Goal: Information Seeking & Learning: Check status

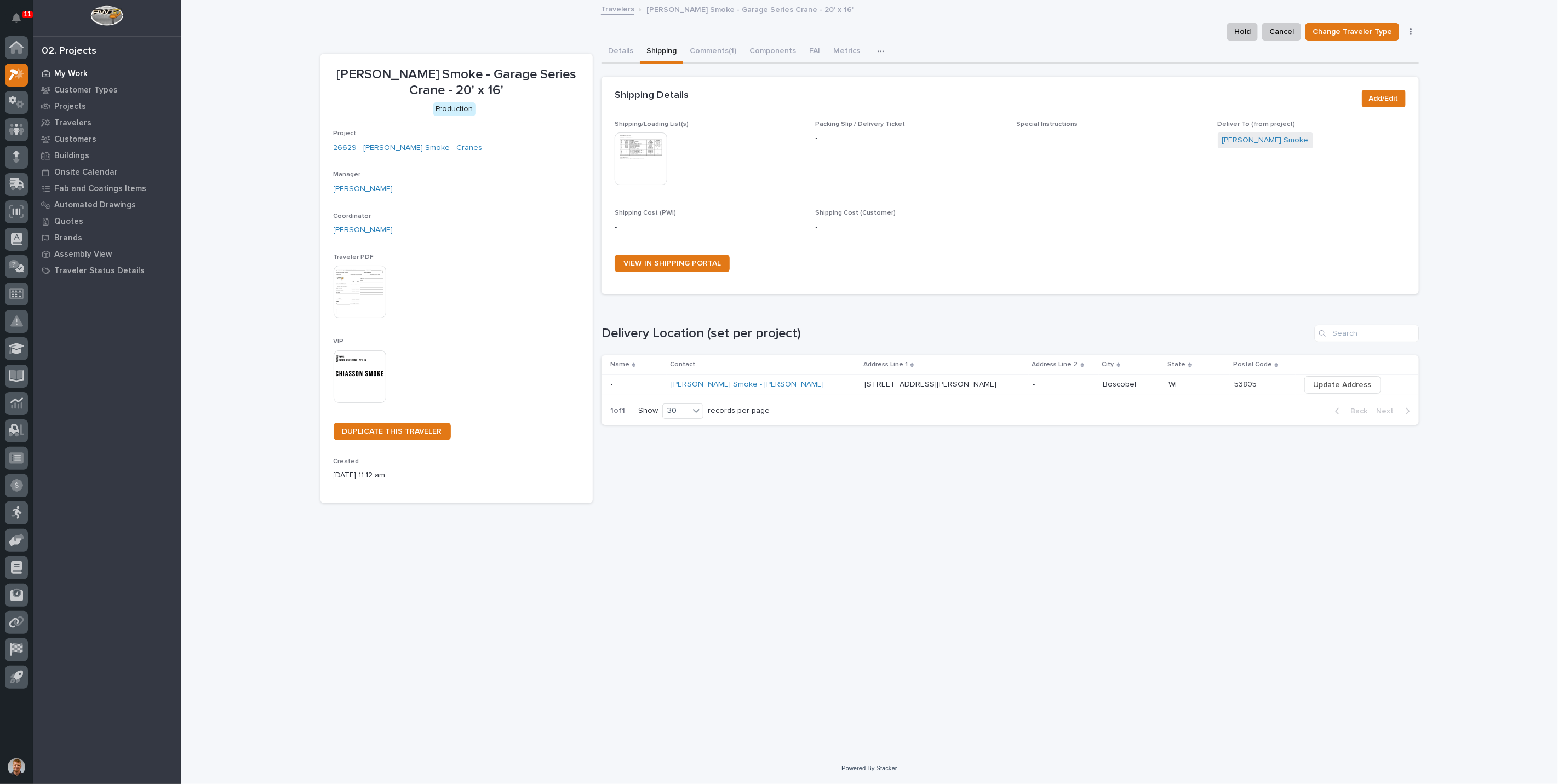
click at [74, 73] on p "My Work" at bounding box center [71, 74] width 33 height 10
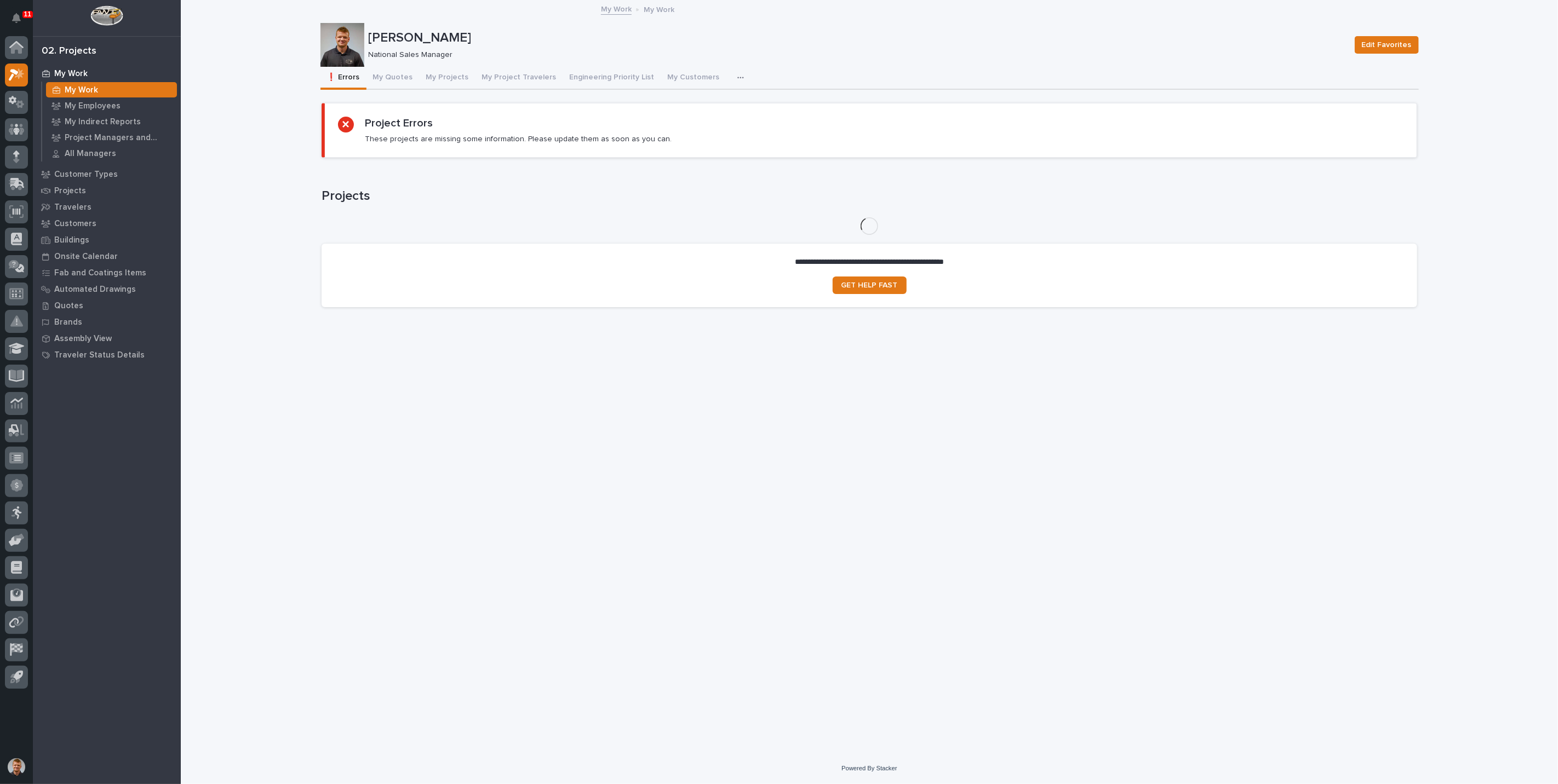
click at [386, 72] on button "My Quotes" at bounding box center [393, 78] width 53 height 23
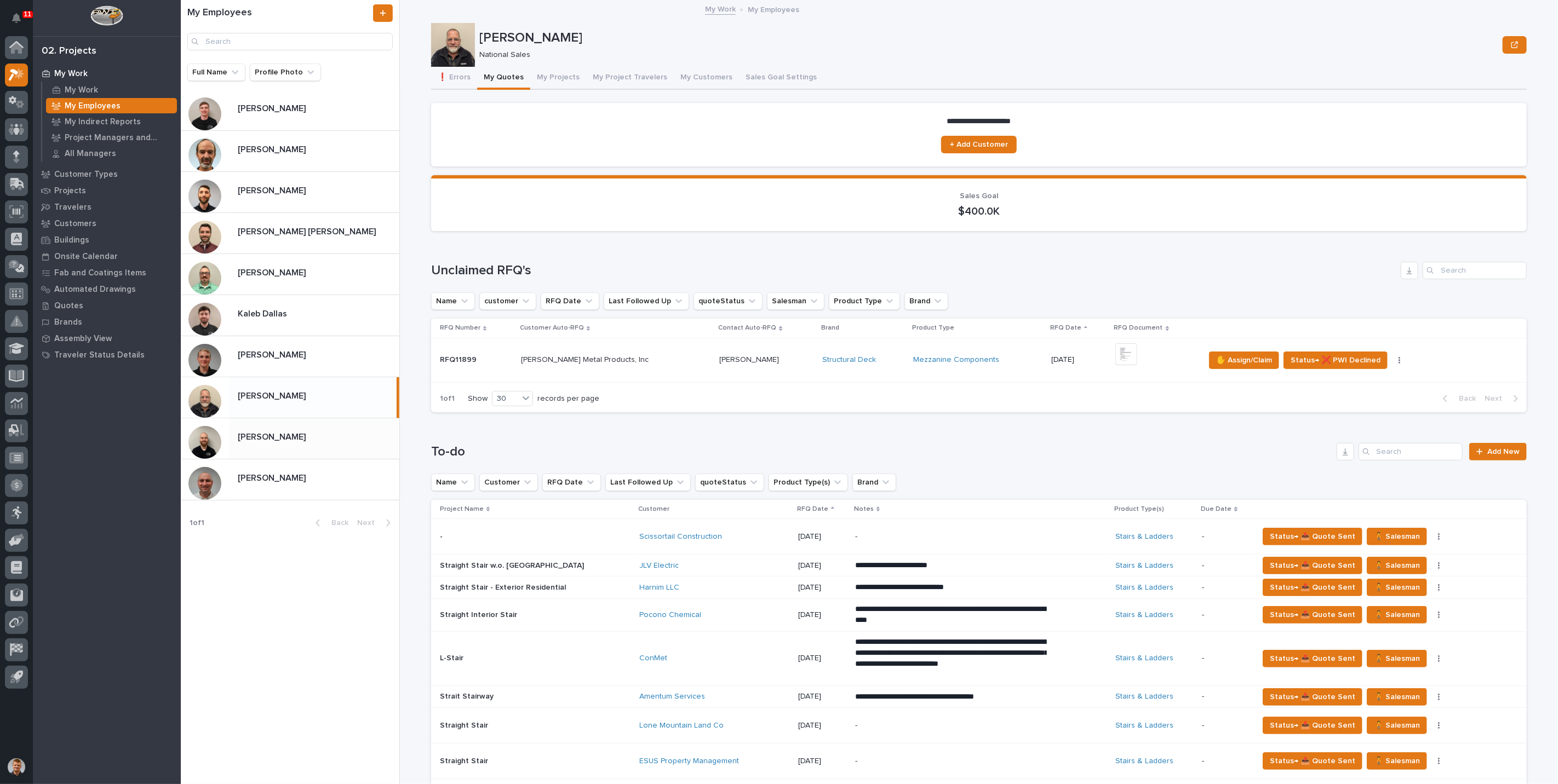
click at [285, 437] on p "Trent Kautzmann" at bounding box center [273, 435] width 70 height 13
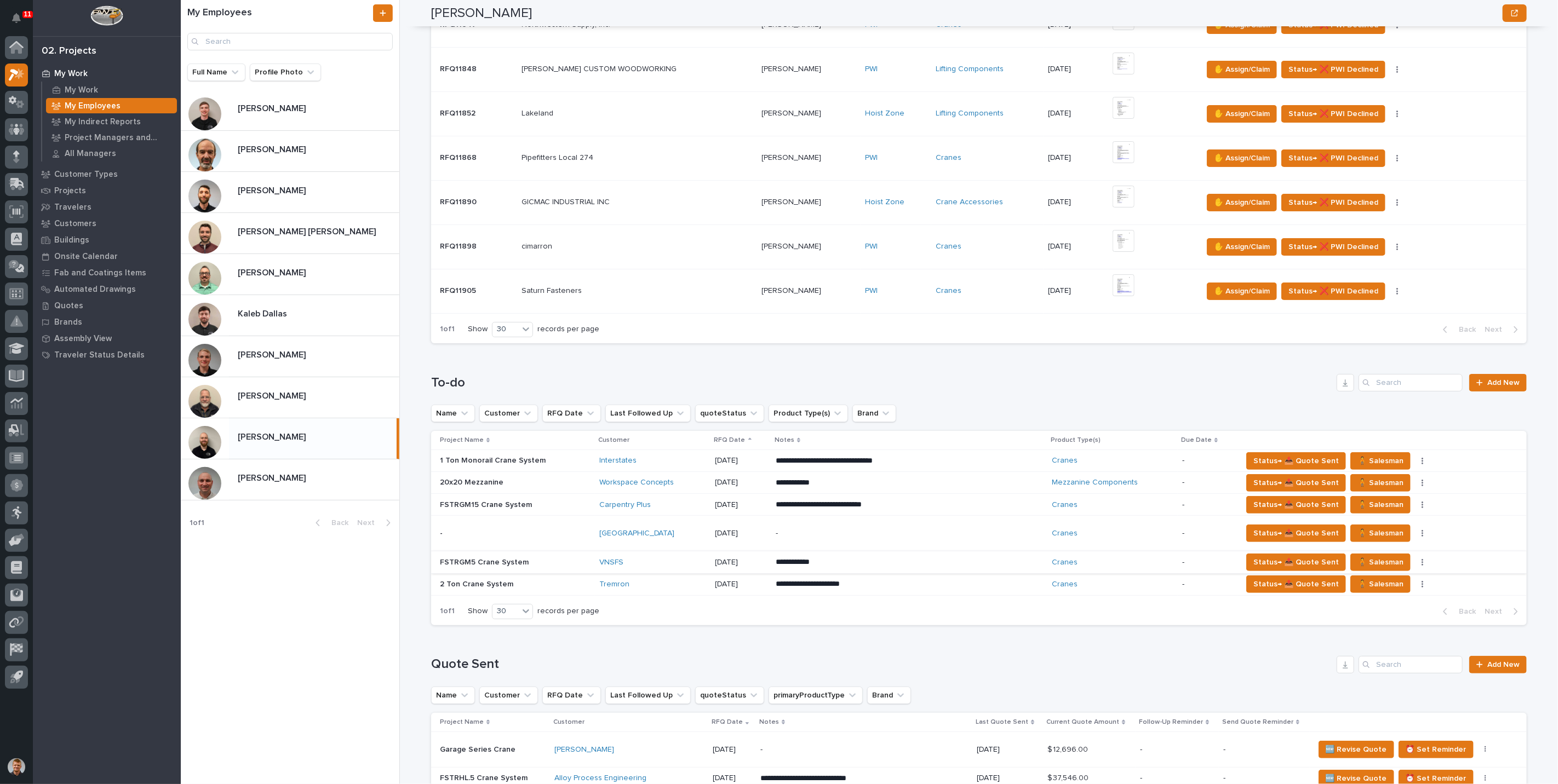
scroll to position [486, 0]
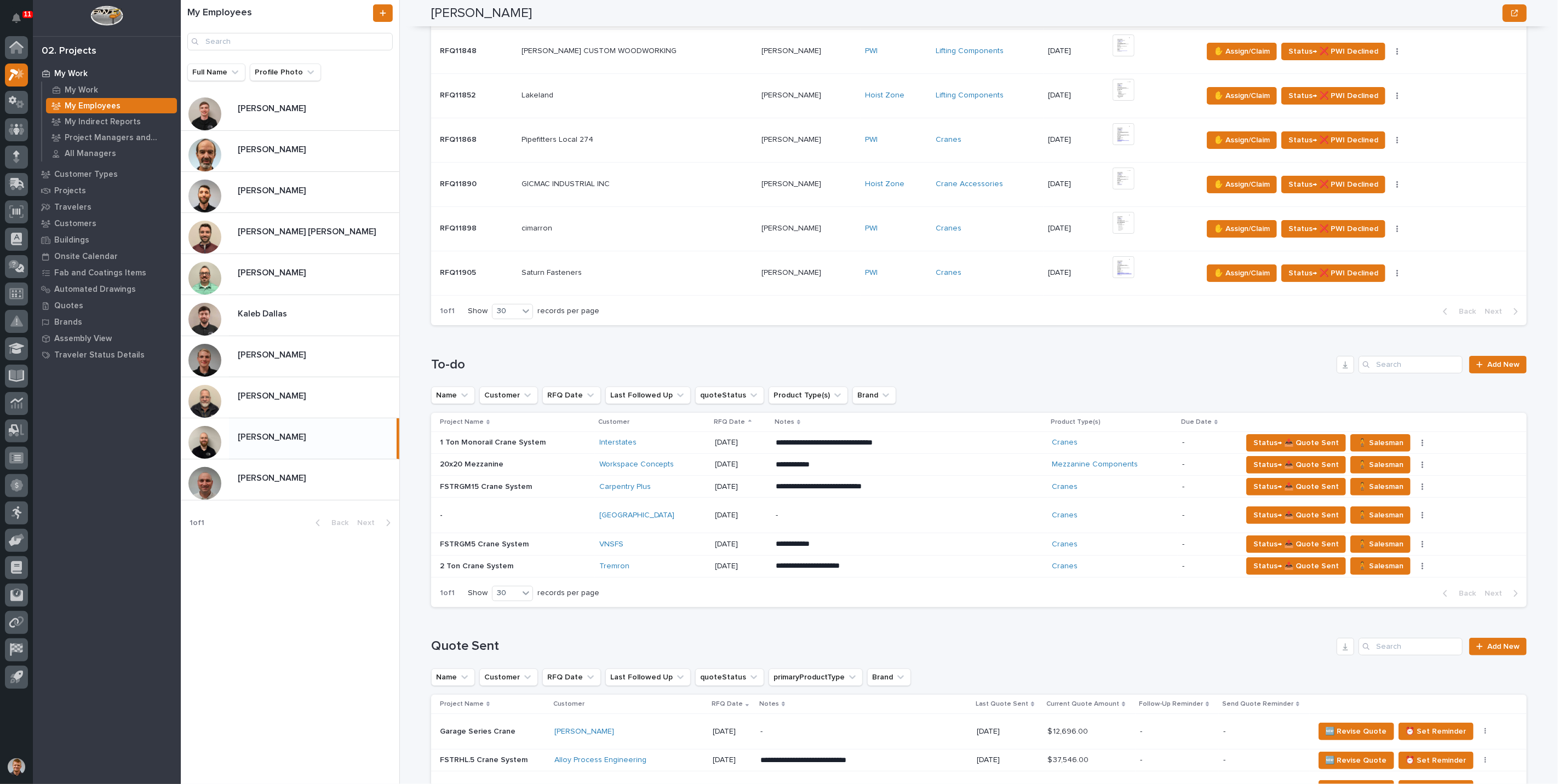
click at [673, 518] on div "Northbridge" at bounding box center [653, 516] width 107 height 19
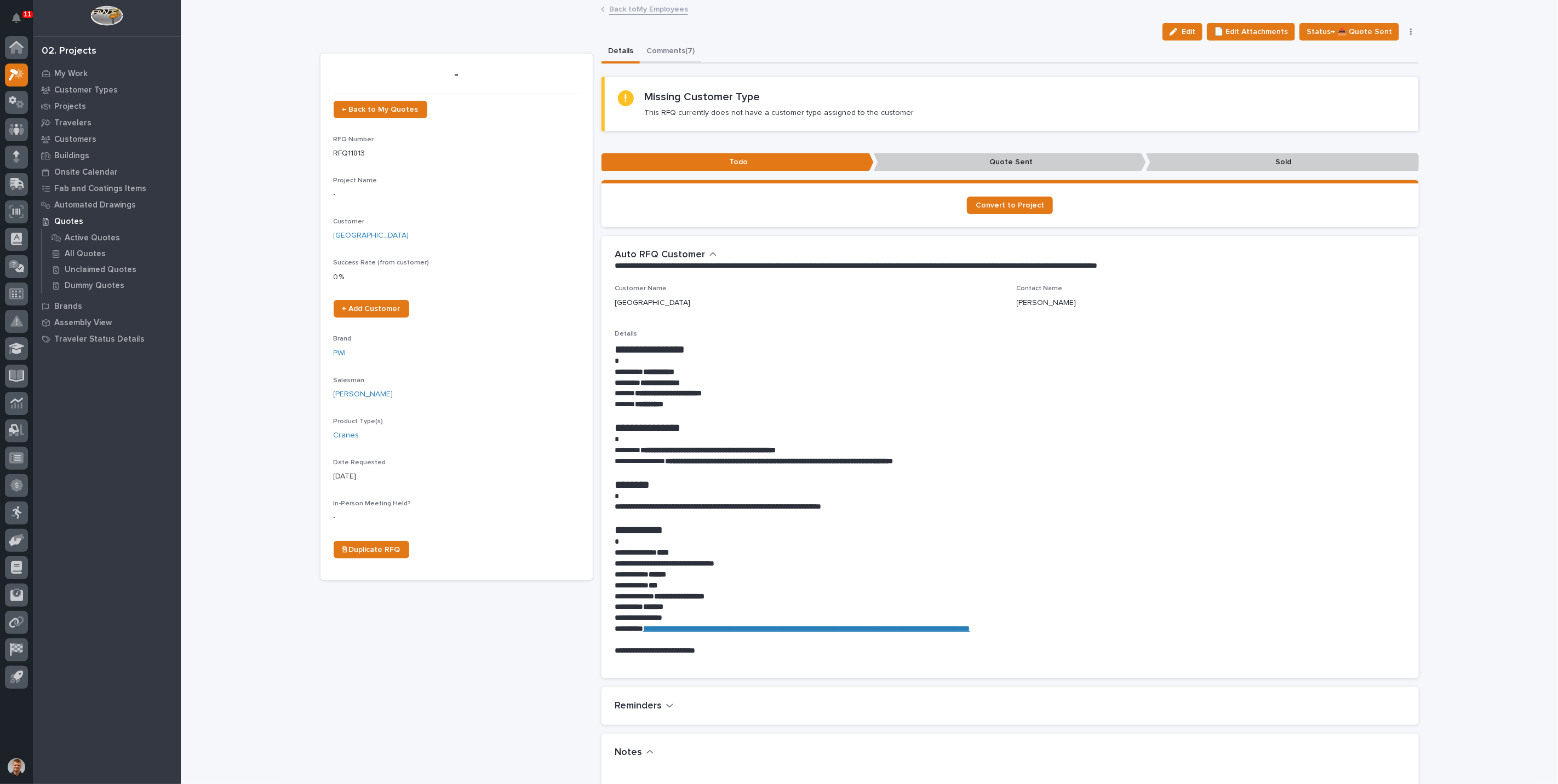
click at [657, 55] on button "Comments (7)" at bounding box center [670, 53] width 62 height 23
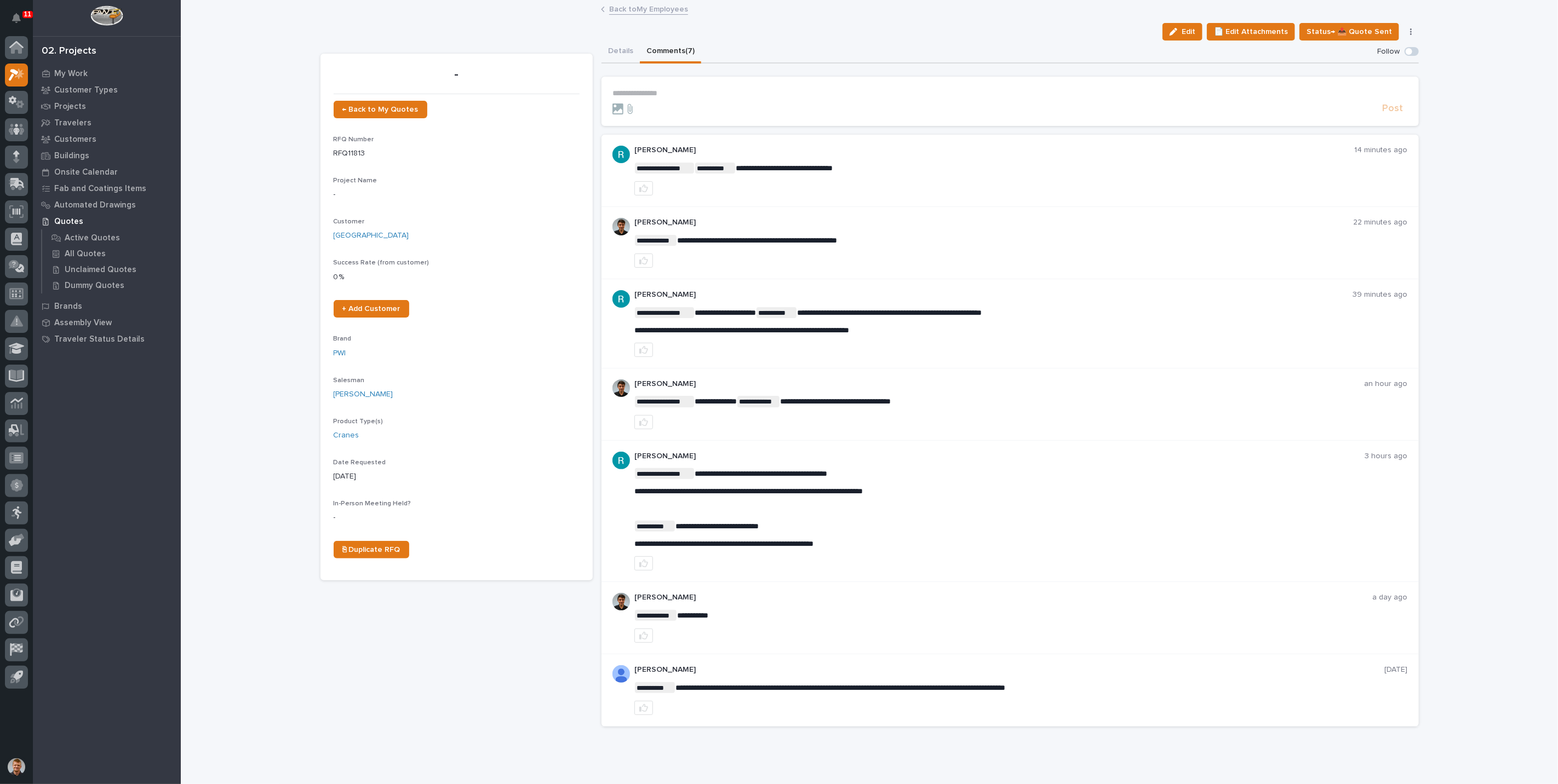
click at [1465, 337] on div "**********" at bounding box center [869, 395] width 1377 height 789
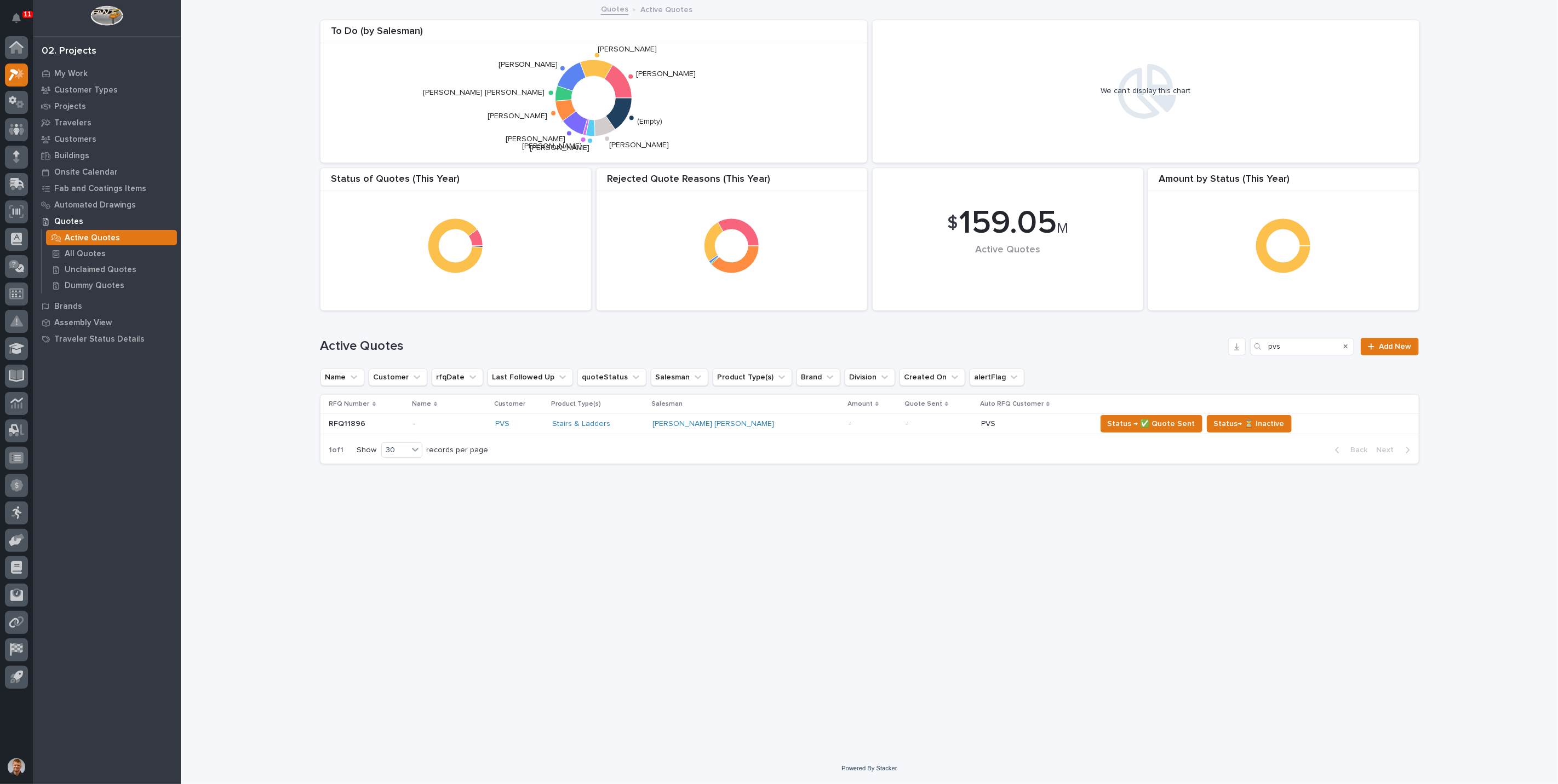
type input "pvs"
click at [483, 417] on div "- -" at bounding box center [449, 424] width 73 height 19
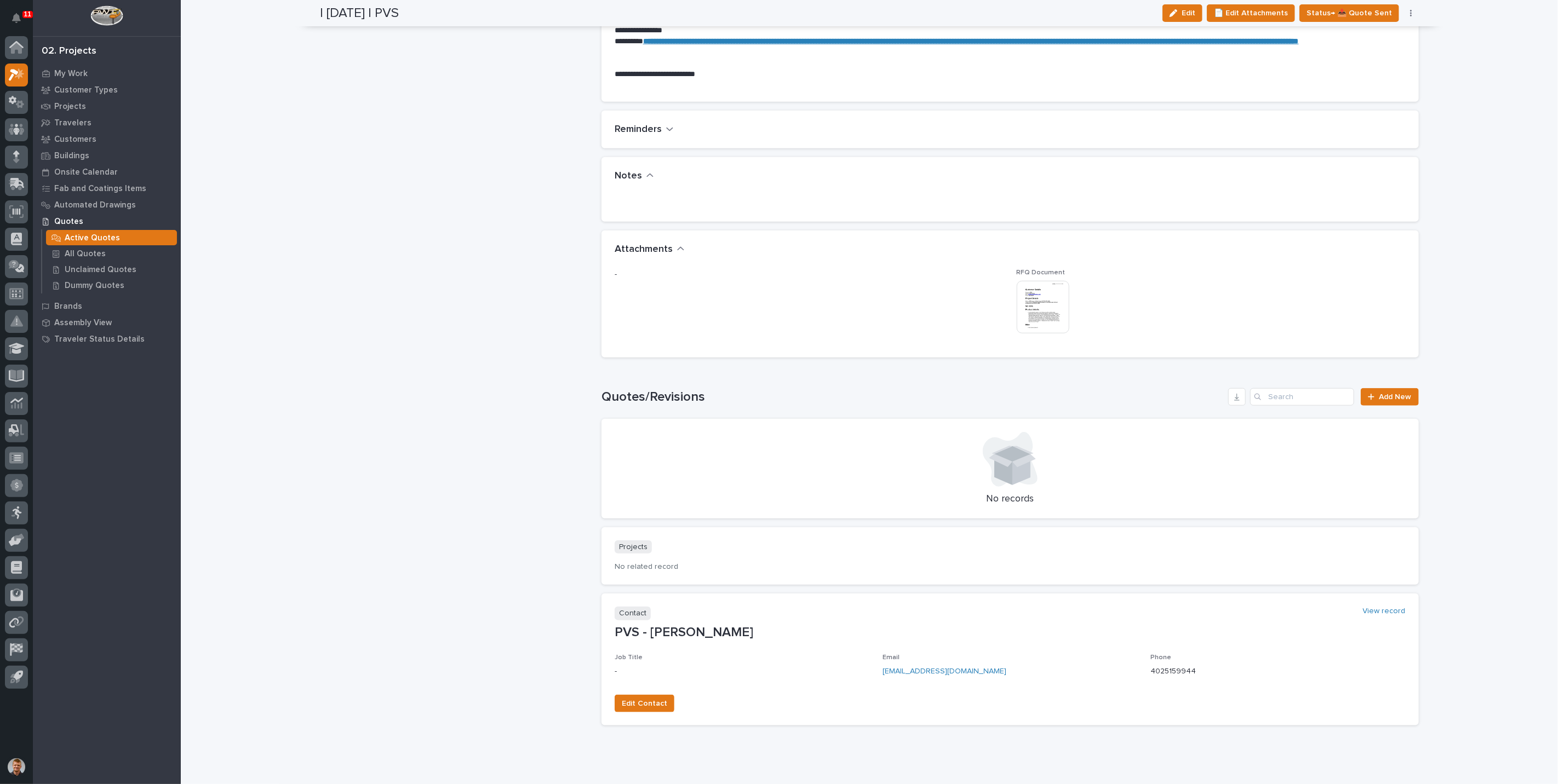
scroll to position [724, 0]
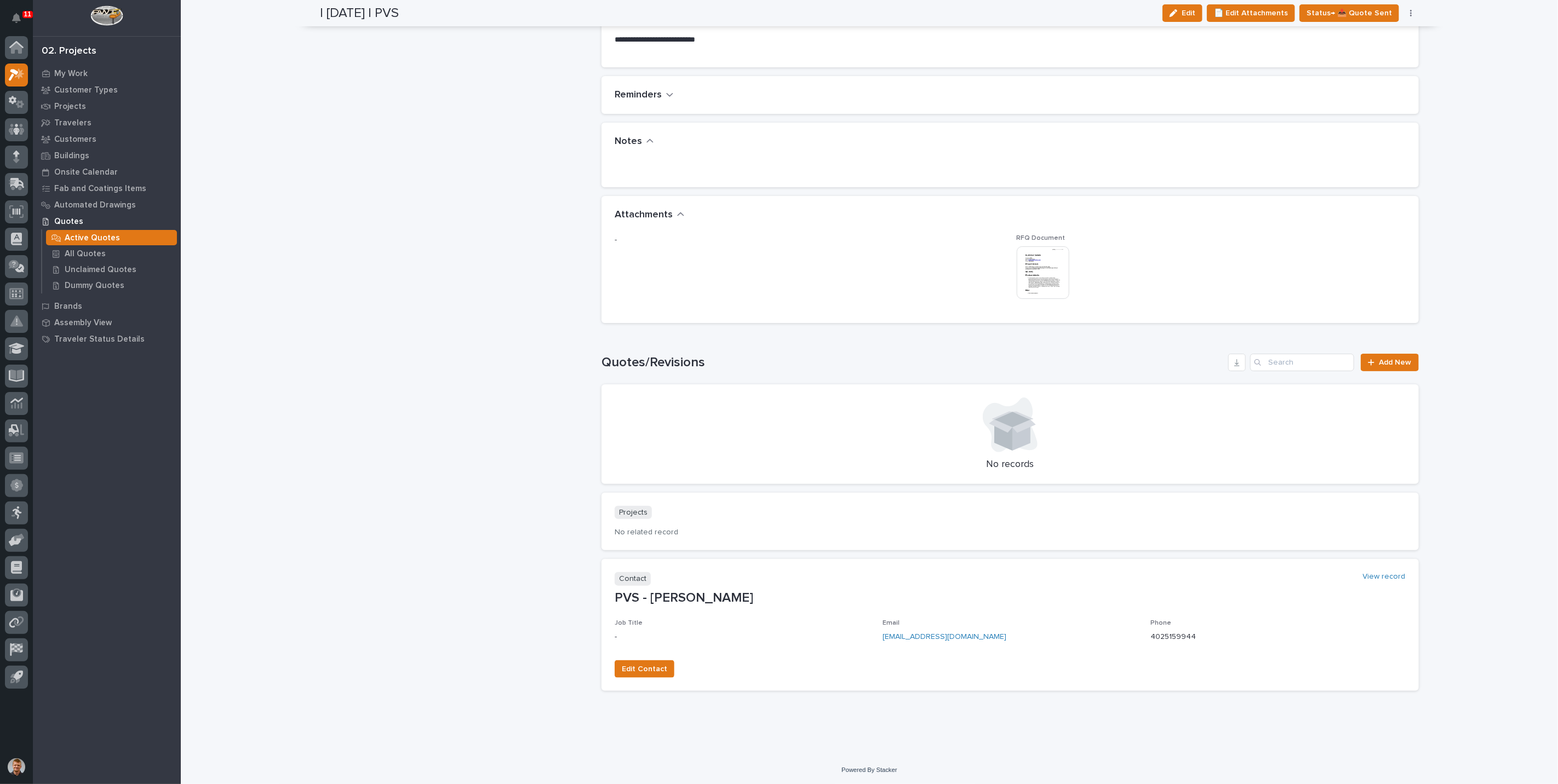
click at [1024, 276] on img at bounding box center [1043, 272] width 53 height 53
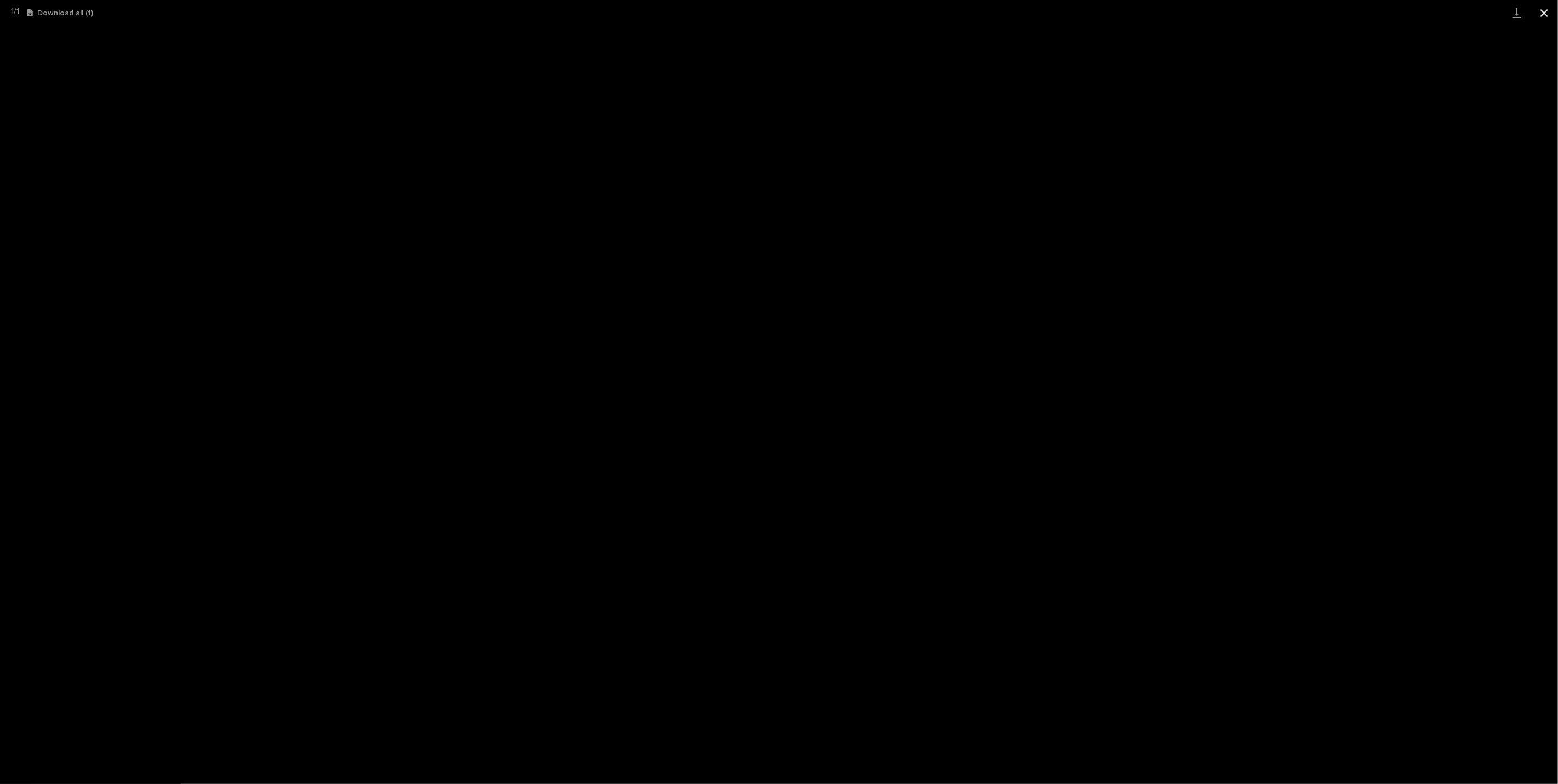
click at [1546, 15] on button "Close gallery" at bounding box center [1544, 13] width 27 height 25
